Goal: Information Seeking & Learning: Learn about a topic

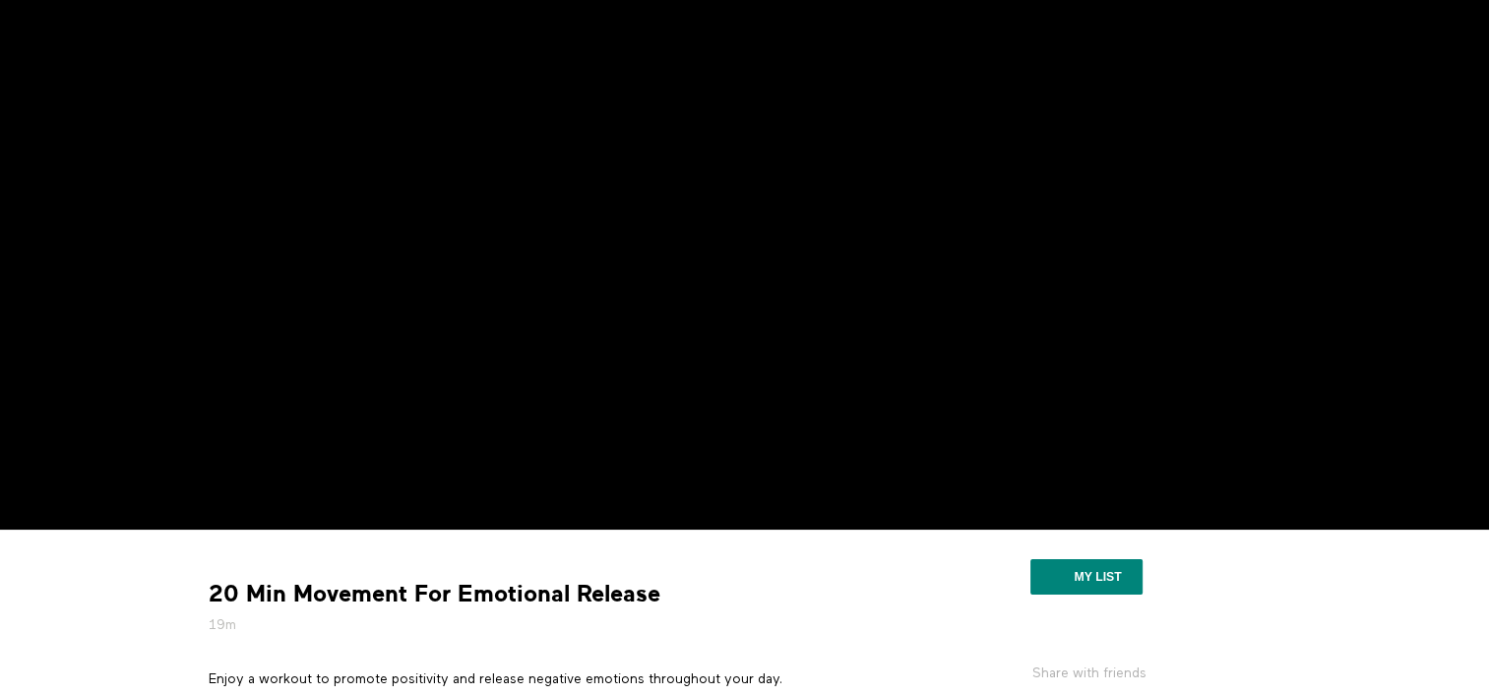
scroll to position [91, 0]
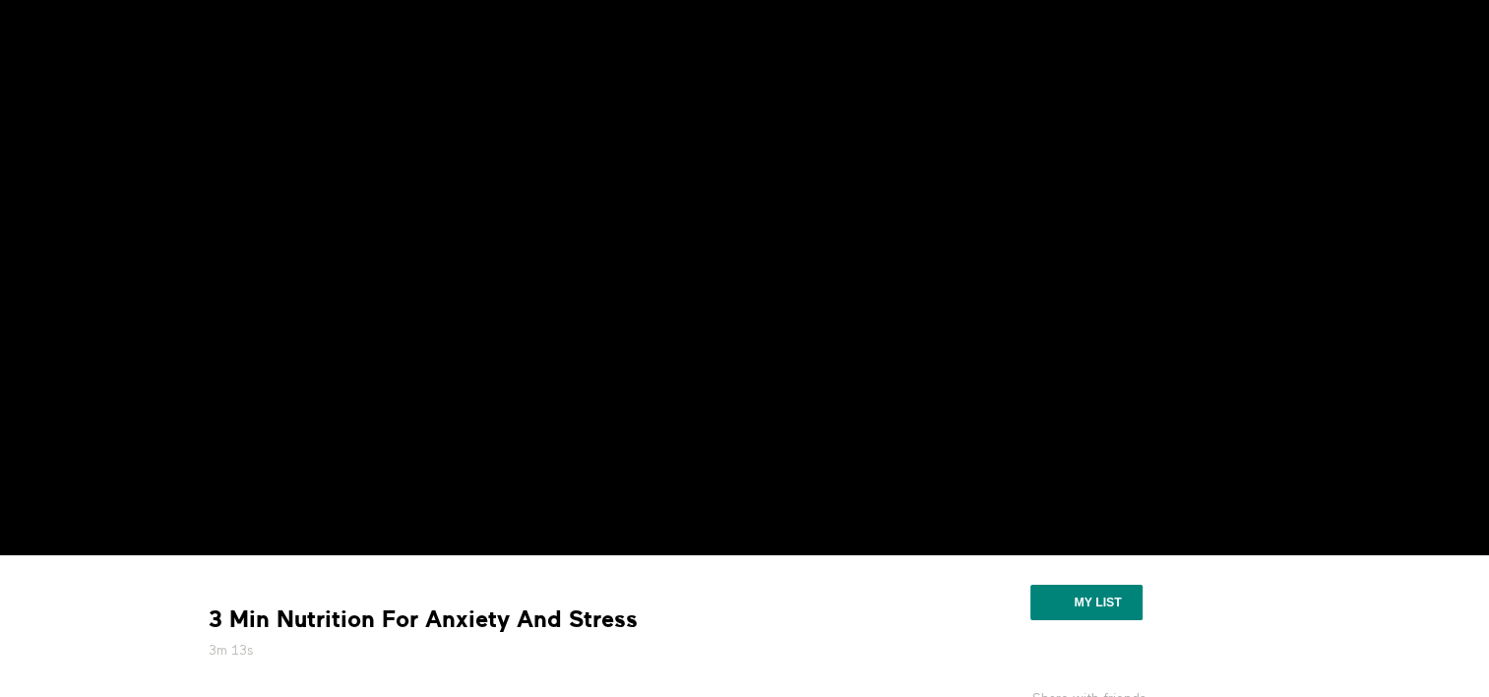
scroll to position [60, 0]
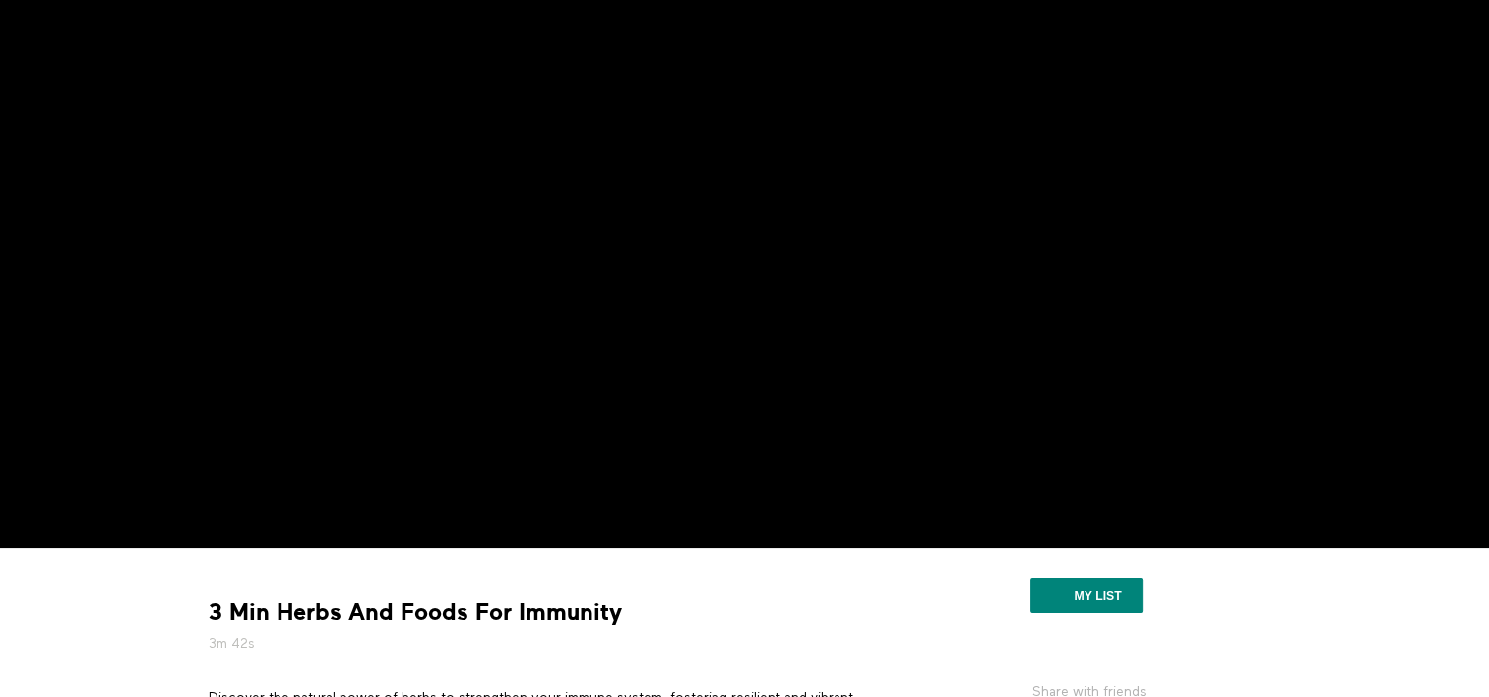
scroll to position [40, 0]
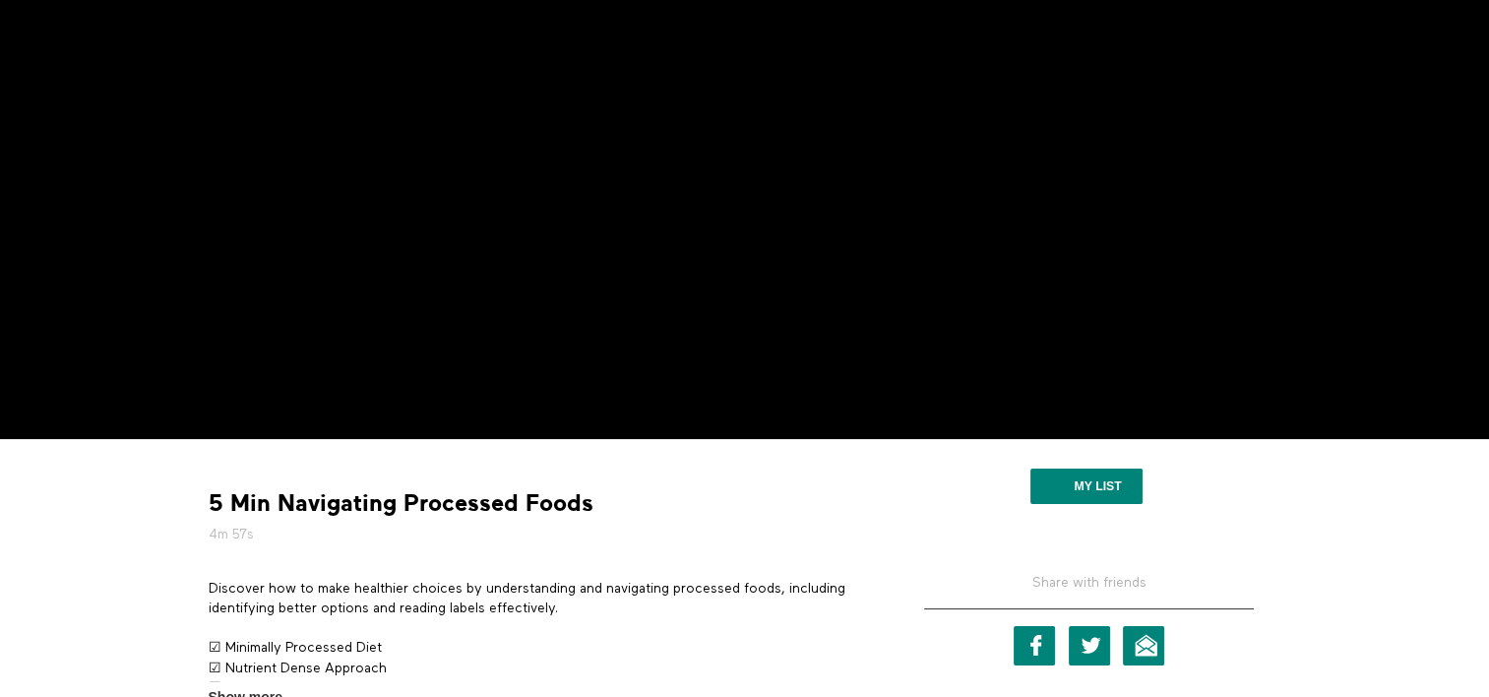
scroll to position [181, 0]
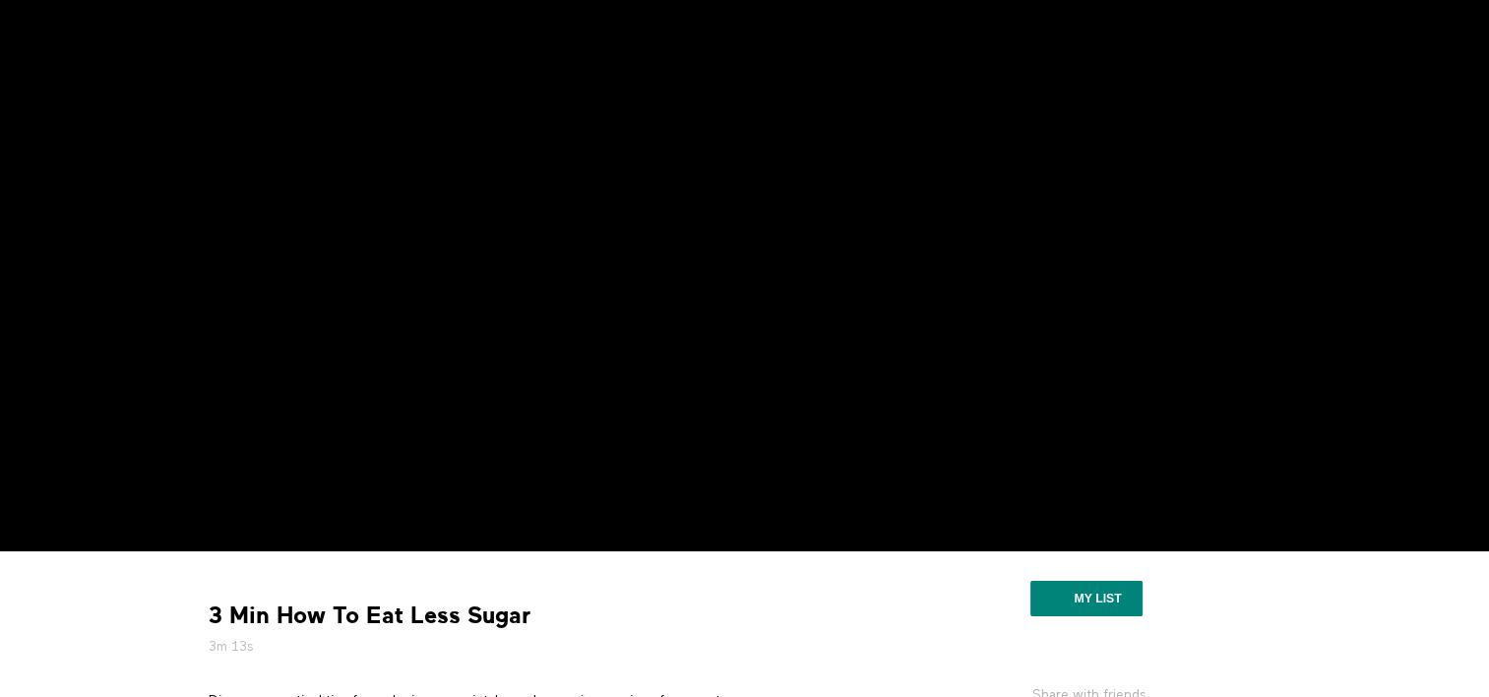
scroll to position [66, 0]
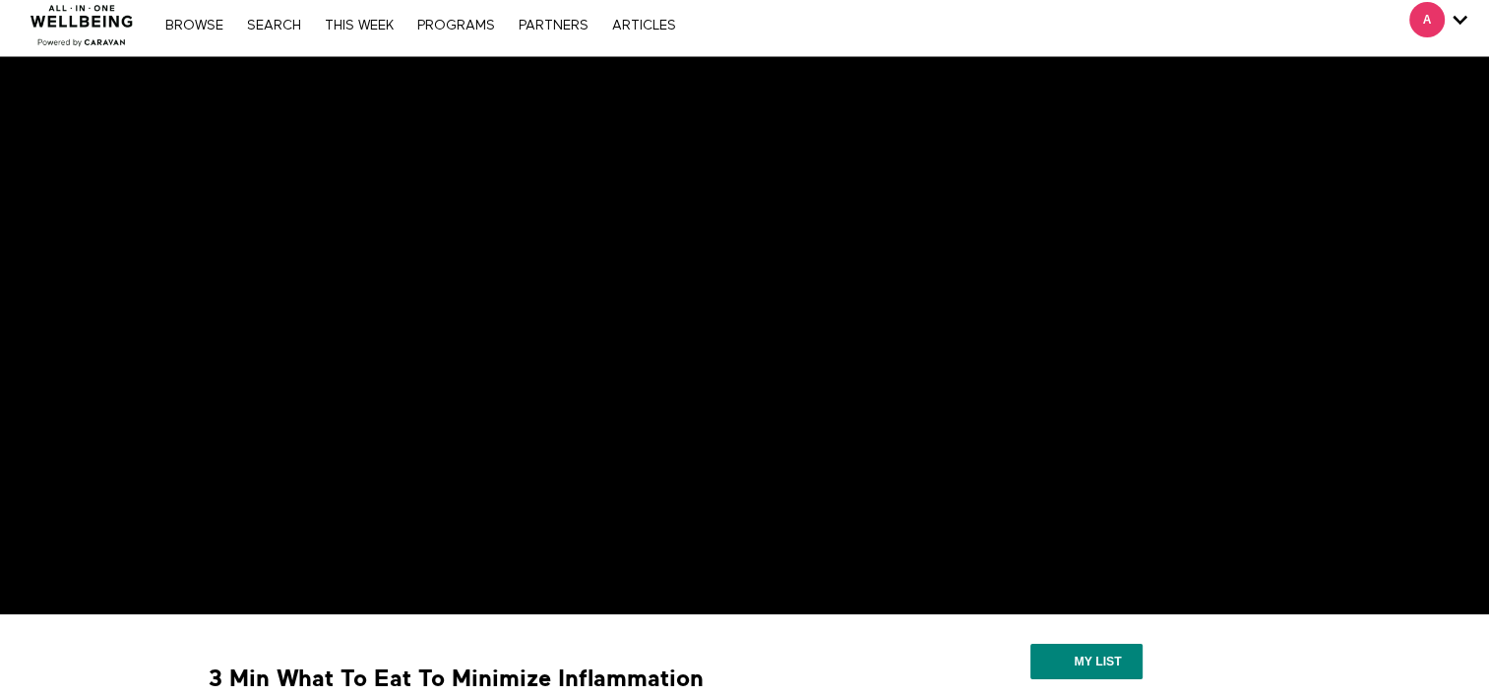
scroll to position [13, 0]
